Goal: Information Seeking & Learning: Get advice/opinions

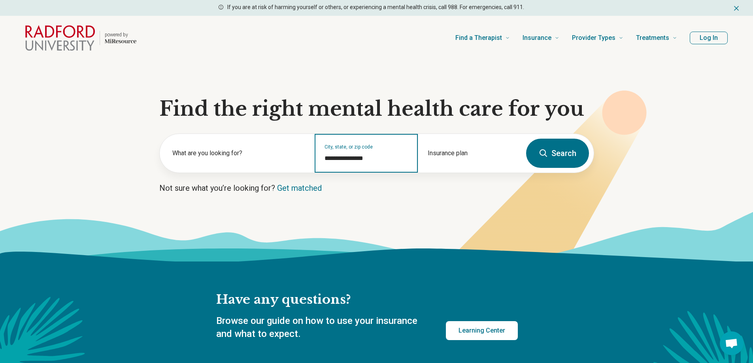
click at [358, 157] on input "**********" at bounding box center [366, 158] width 84 height 9
click at [536, 154] on button "Search" at bounding box center [557, 153] width 63 height 29
click at [548, 158] on button "Search" at bounding box center [557, 153] width 63 height 29
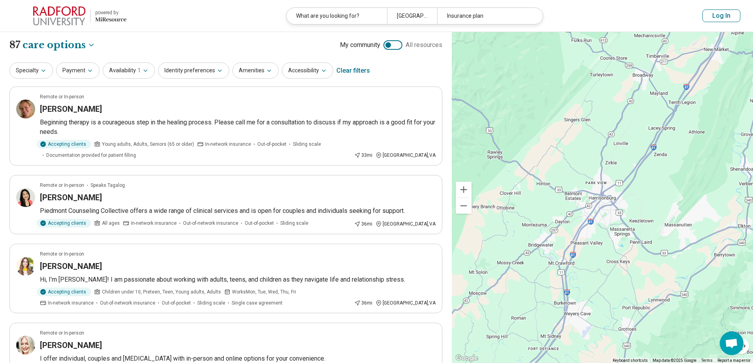
click at [597, 206] on div "4 2 2" at bounding box center [602, 197] width 301 height 331
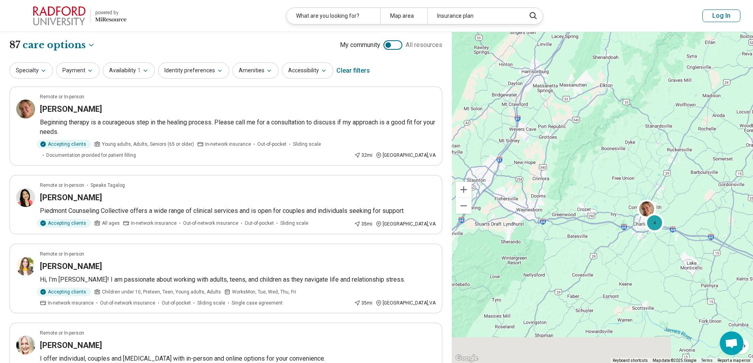
drag, startPoint x: 606, startPoint y: 304, endPoint x: 541, endPoint y: 160, distance: 157.5
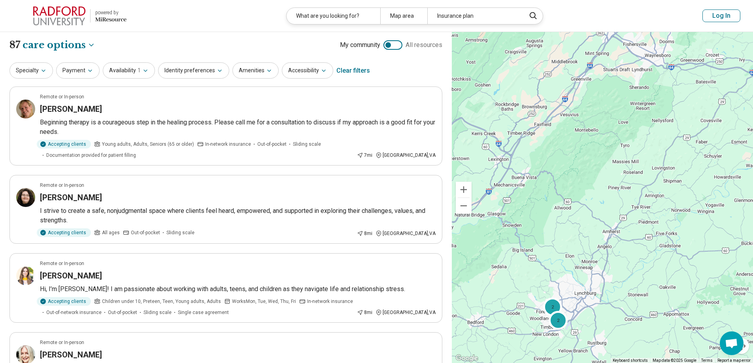
drag, startPoint x: 522, startPoint y: 254, endPoint x: 658, endPoint y: 111, distance: 197.6
click at [658, 111] on div "4 2 2" at bounding box center [602, 197] width 301 height 331
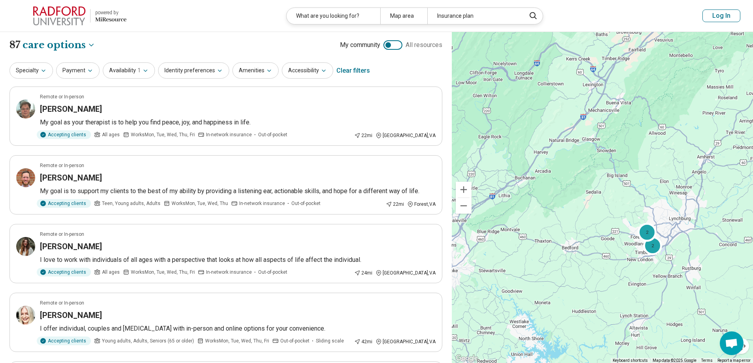
drag, startPoint x: 508, startPoint y: 268, endPoint x: 638, endPoint y: 169, distance: 163.5
click at [635, 173] on div "2 2 4" at bounding box center [602, 197] width 301 height 331
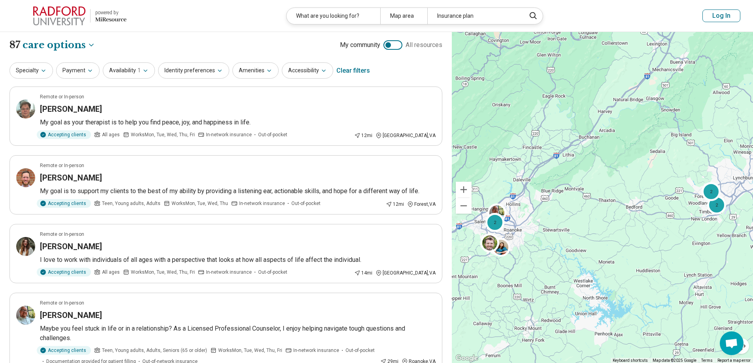
drag, startPoint x: 550, startPoint y: 254, endPoint x: 595, endPoint y: 236, distance: 48.7
click at [595, 236] on div "2 2 2" at bounding box center [602, 197] width 301 height 331
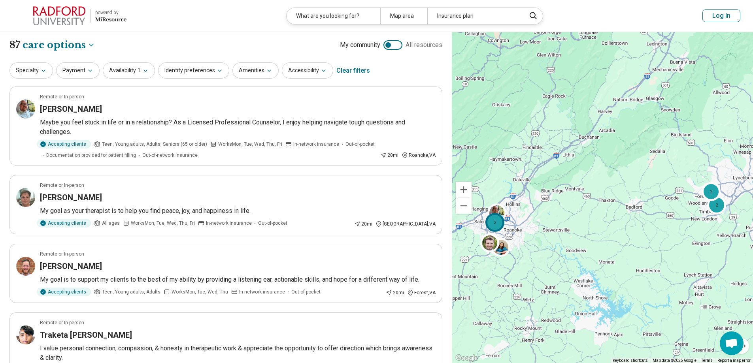
click at [495, 226] on div "2" at bounding box center [494, 222] width 19 height 19
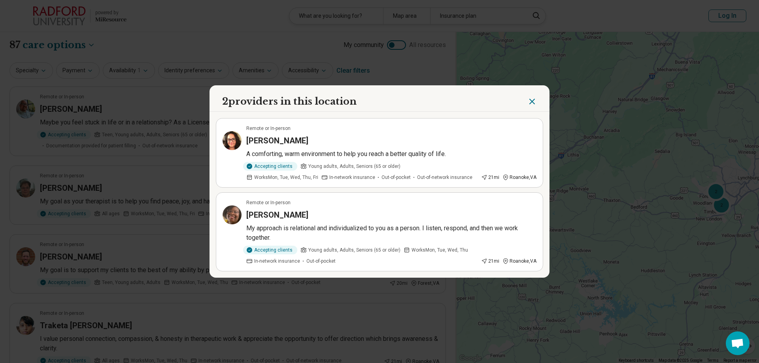
click at [527, 101] on icon "Close" at bounding box center [531, 101] width 9 height 9
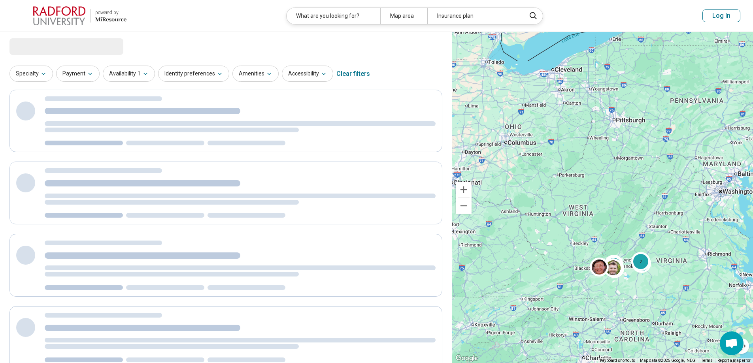
drag, startPoint x: 692, startPoint y: 274, endPoint x: 661, endPoint y: 273, distance: 31.2
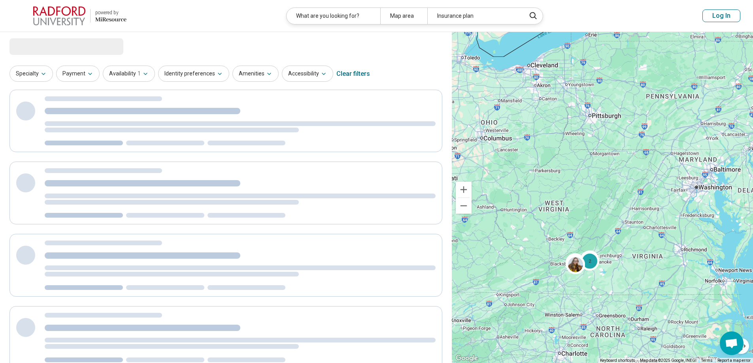
select select "***"
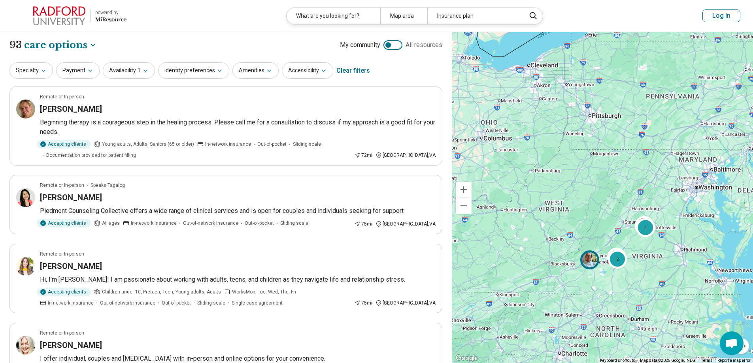
click at [589, 261] on img at bounding box center [589, 259] width 19 height 19
